Goal: Find specific page/section: Find specific page/section

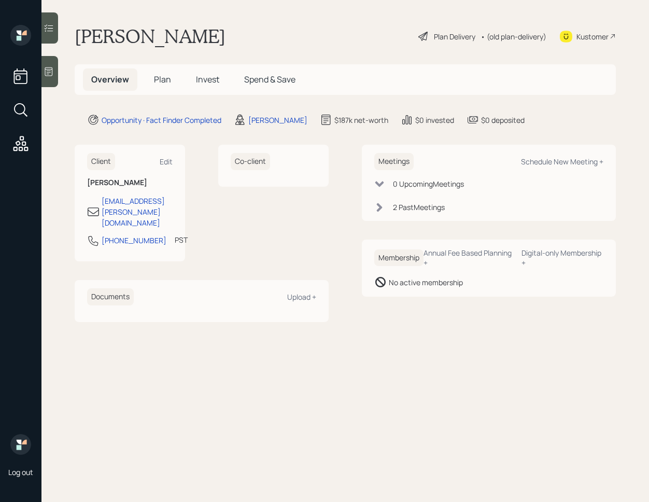
click at [384, 209] on div "2 Past Meeting s" at bounding box center [488, 207] width 229 height 11
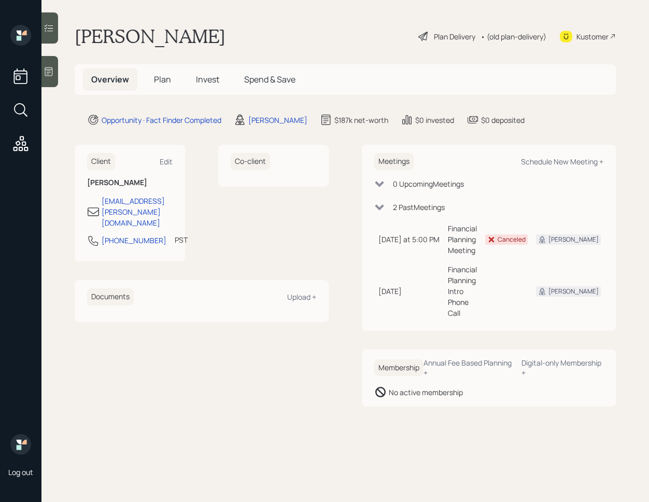
click at [384, 209] on div "2 Past Meeting s" at bounding box center [488, 207] width 229 height 11
